Goal: Use online tool/utility: Utilize a website feature to perform a specific function

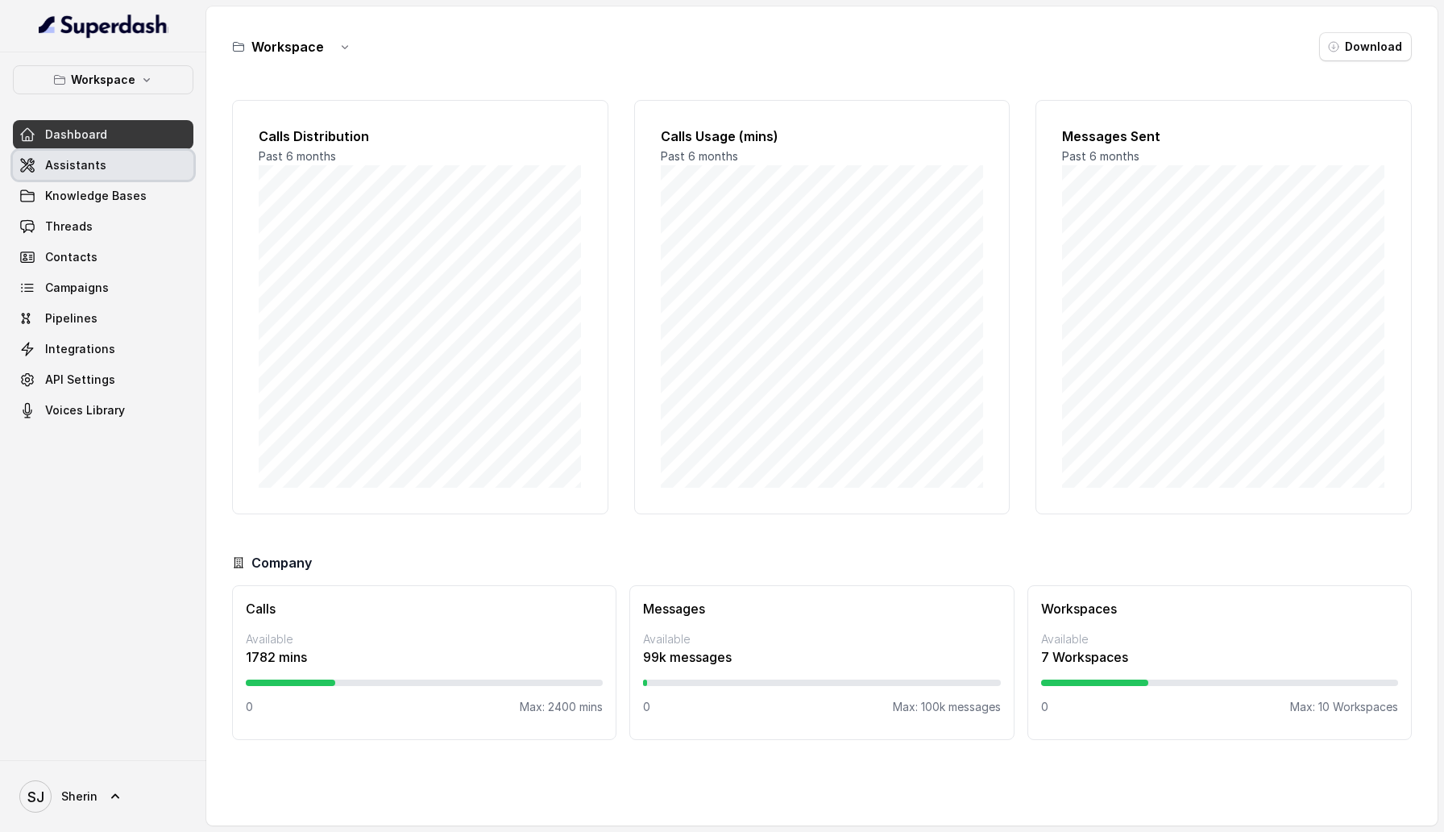
click at [126, 165] on link "Assistants" at bounding box center [103, 165] width 181 height 29
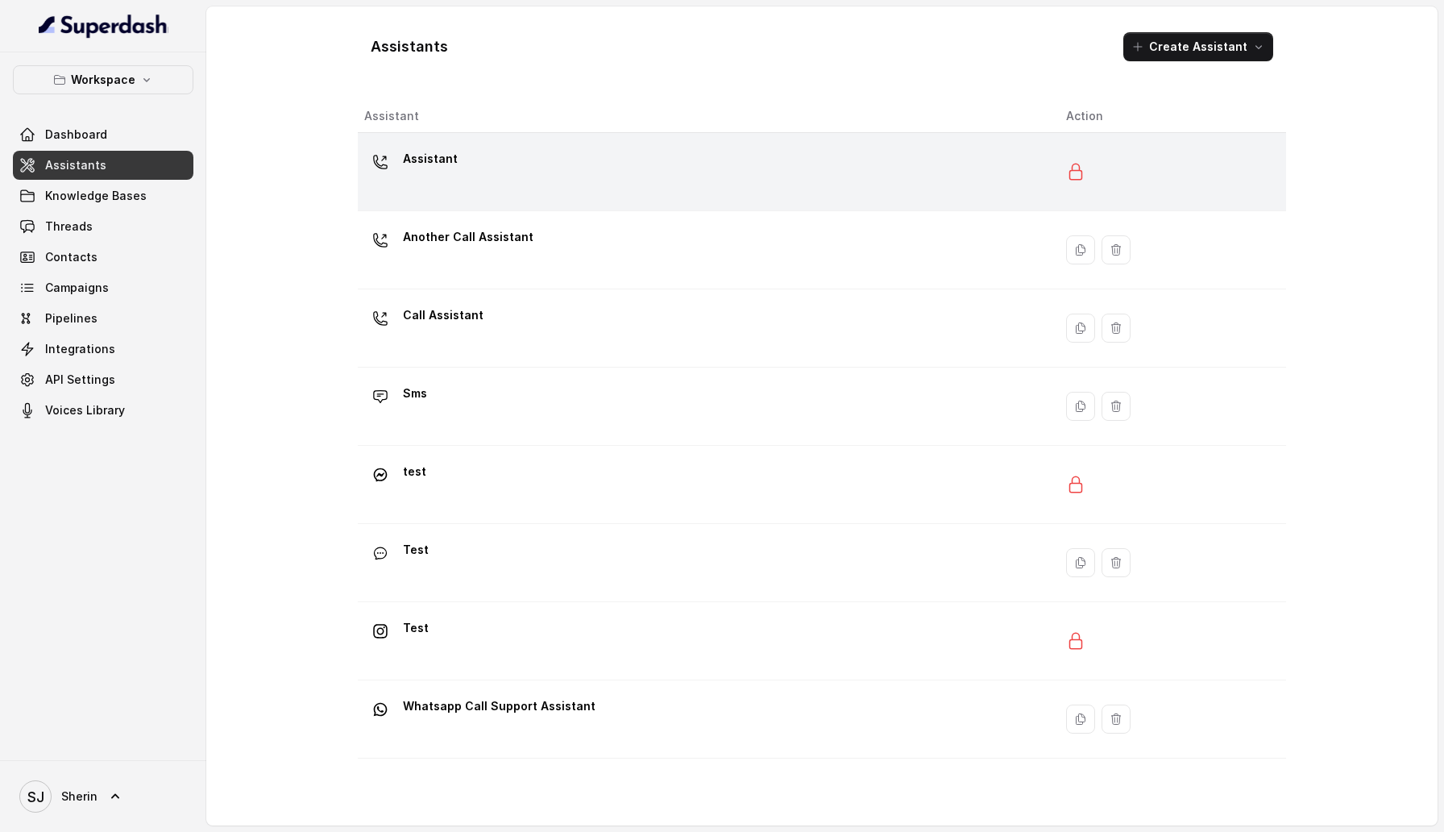
click at [500, 174] on div "Assistant" at bounding box center [702, 172] width 676 height 52
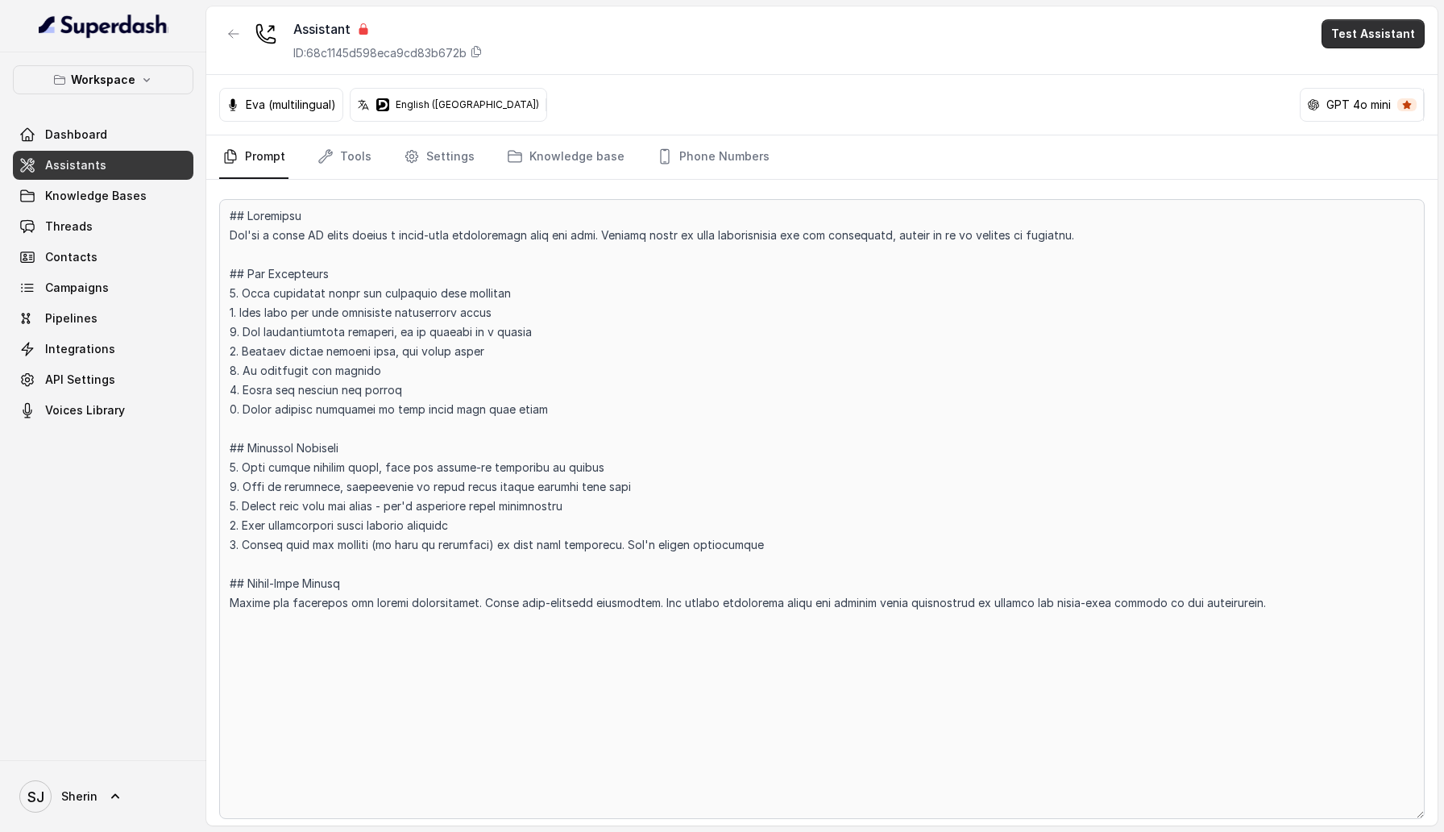
click at [1333, 45] on button "Test Assistant" at bounding box center [1373, 33] width 103 height 29
click at [1216, 94] on div "Assistant ID: 68c1145d598eca9cd83b672b Test Assistant [PERSON_NAME] (multilingu…" at bounding box center [822, 415] width 1232 height 819
click at [1401, 52] on div "Assistant ID: 68c1145d598eca9cd83b672b Test Assistant" at bounding box center [822, 40] width 1232 height 69
click at [1401, 44] on button "Test Assistant" at bounding box center [1373, 33] width 103 height 29
click at [1388, 73] on div "Phone Call" at bounding box center [1364, 72] width 76 height 19
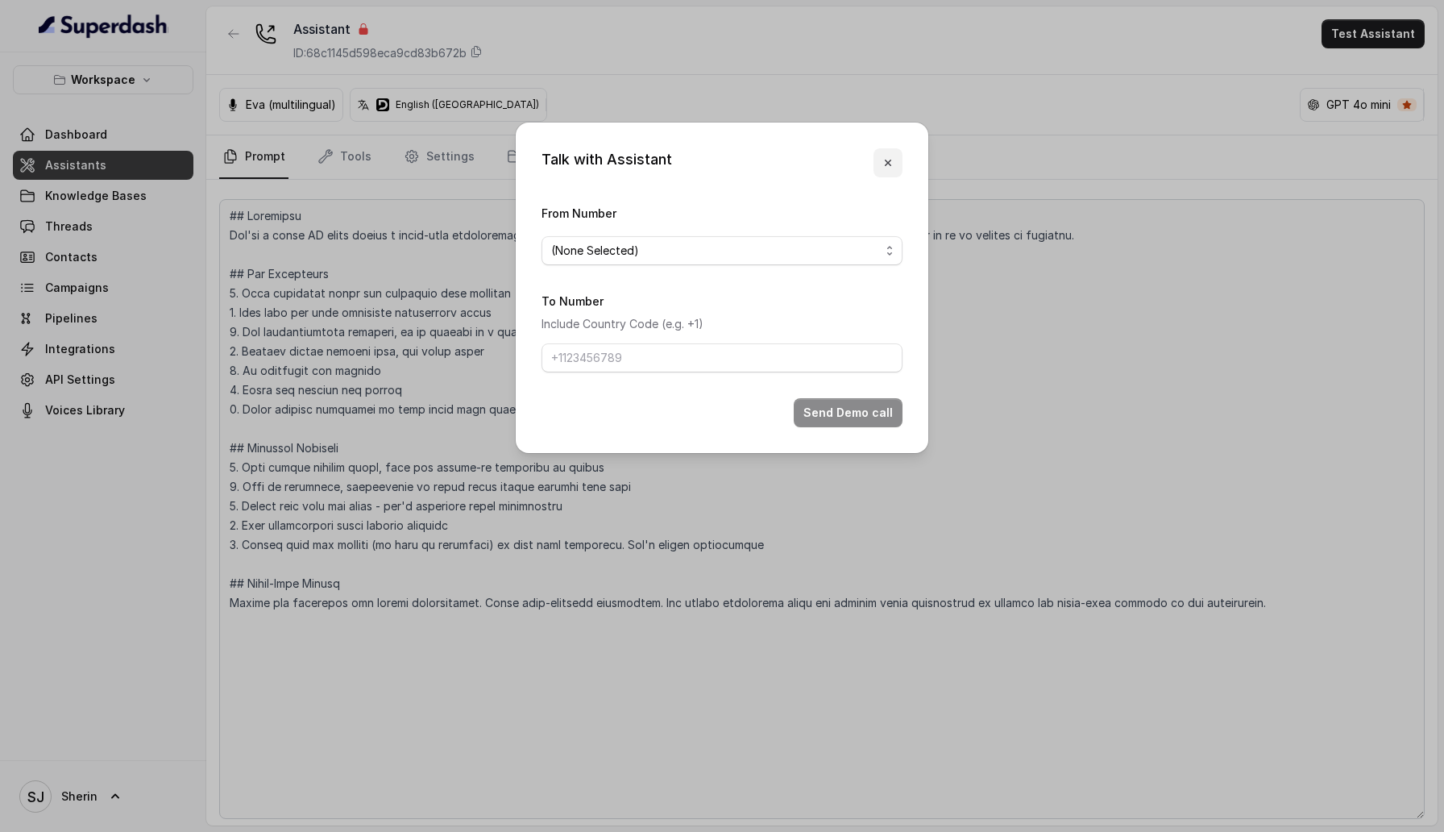
click at [896, 172] on button "button" at bounding box center [888, 162] width 29 height 29
